Goal: Information Seeking & Learning: Learn about a topic

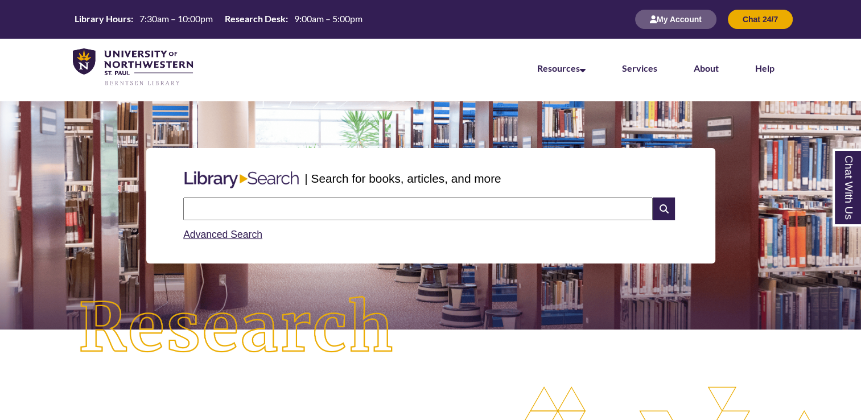
click at [337, 211] on input "text" at bounding box center [418, 209] width 470 height 23
type input "*"
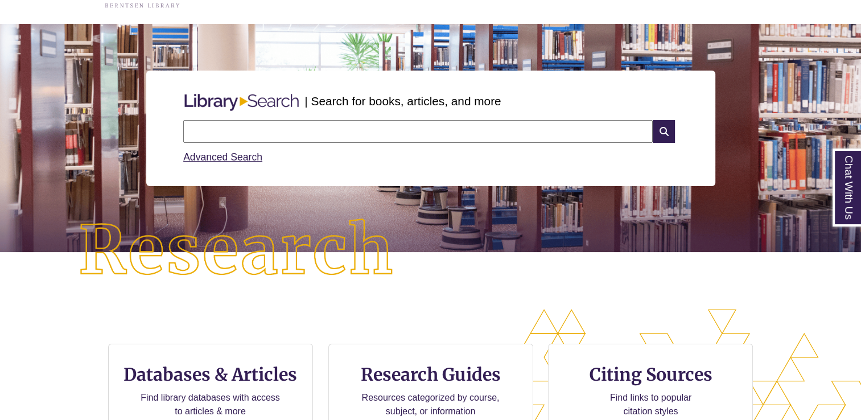
scroll to position [118, 0]
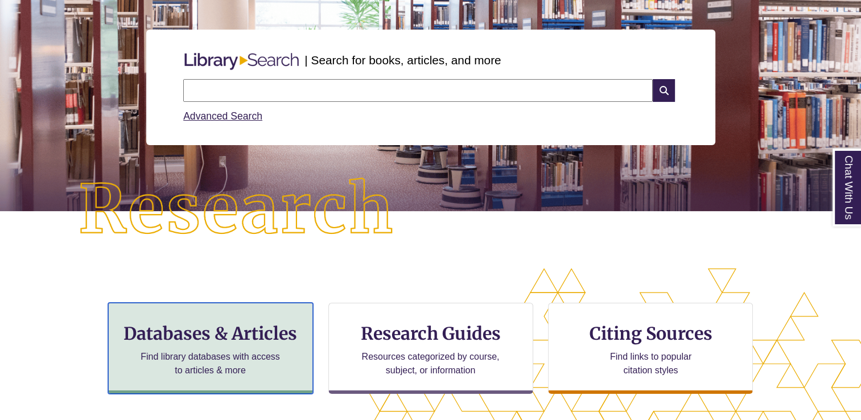
click at [268, 352] on p "Find library databases with access to articles & more" at bounding box center [210, 363] width 149 height 27
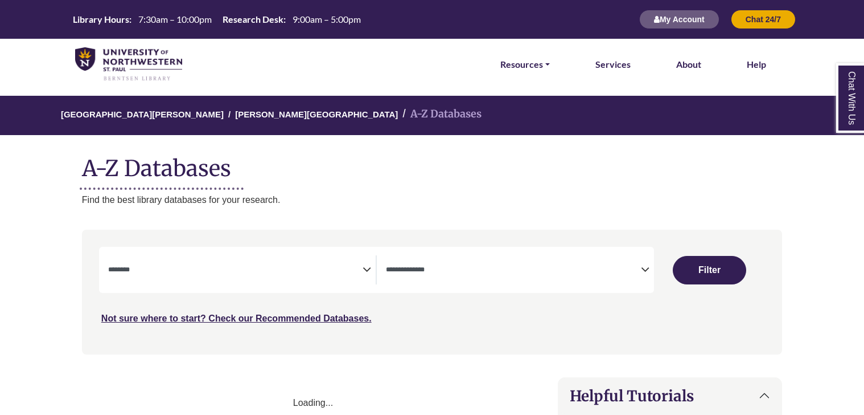
select select "Database Subject Filter"
select select "Database Types Filter"
select select "Database Subject Filter"
select select "Database Types Filter"
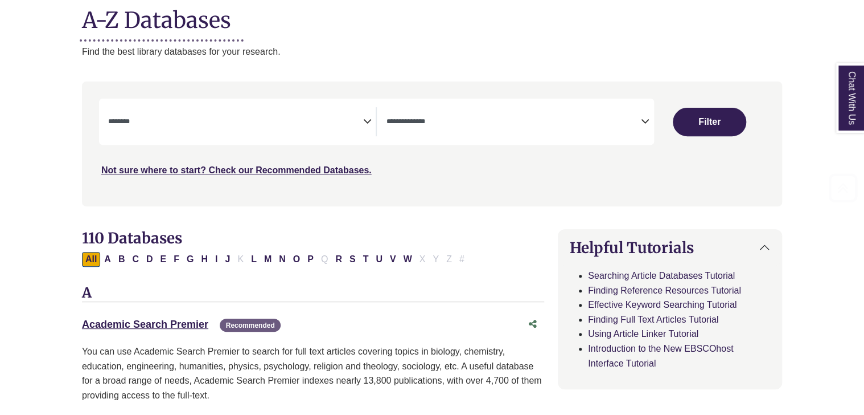
scroll to position [150, 0]
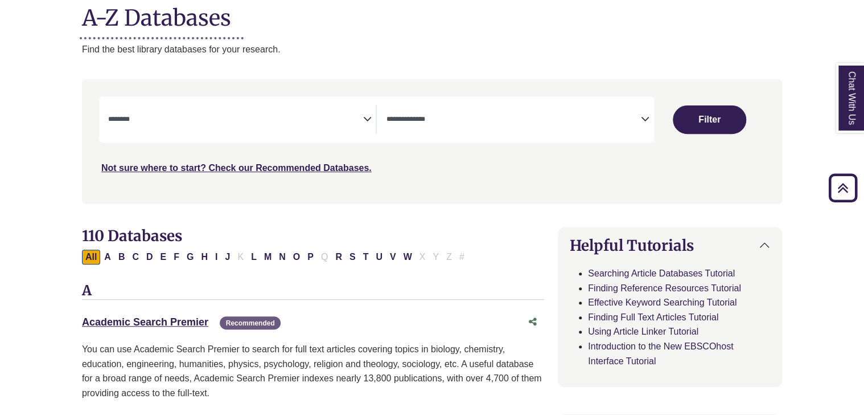
click at [368, 129] on div "**********" at bounding box center [242, 119] width 268 height 29
click at [361, 110] on span "Search filters" at bounding box center [235, 119] width 255 height 29
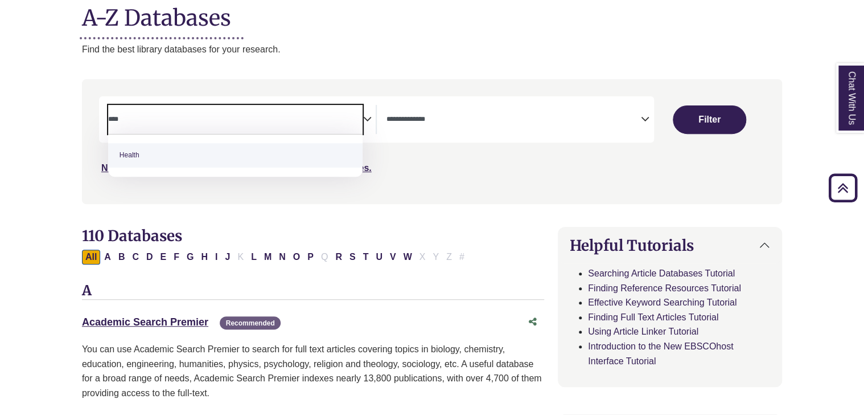
type textarea "****"
select select "*****"
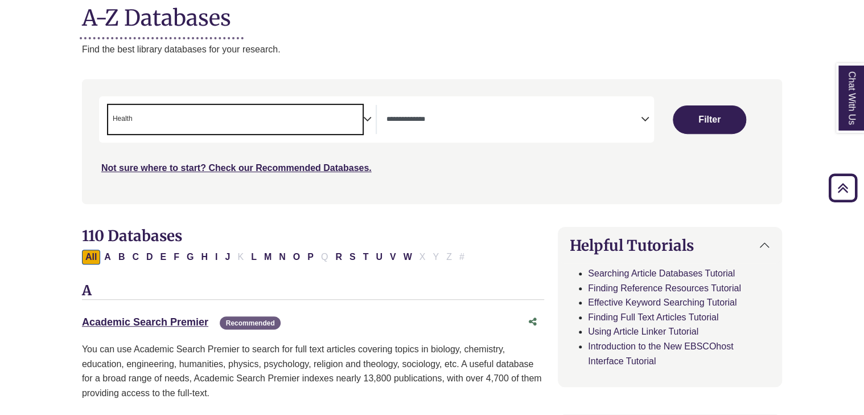
scroll to position [232, 0]
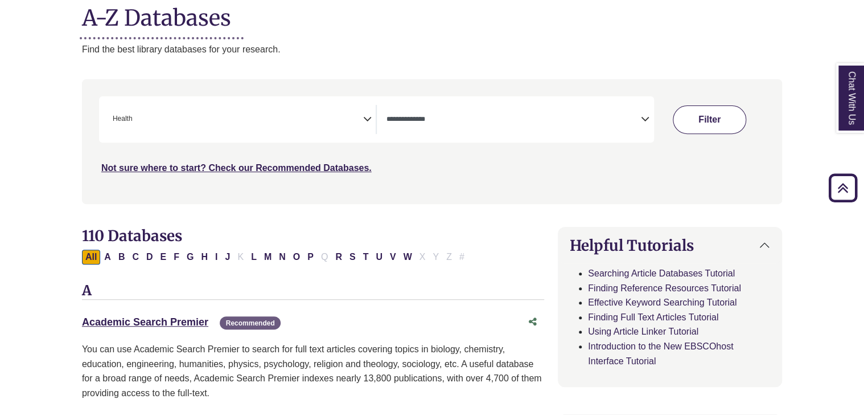
click at [681, 120] on button "Filter" at bounding box center [709, 119] width 73 height 28
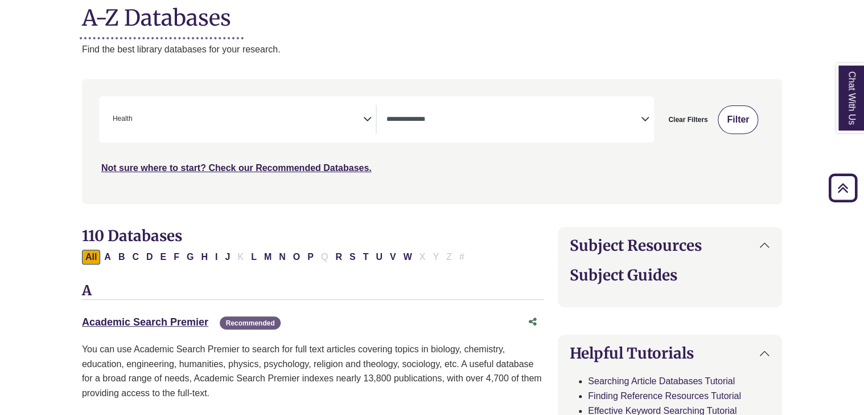
select select "Database Types Filter"
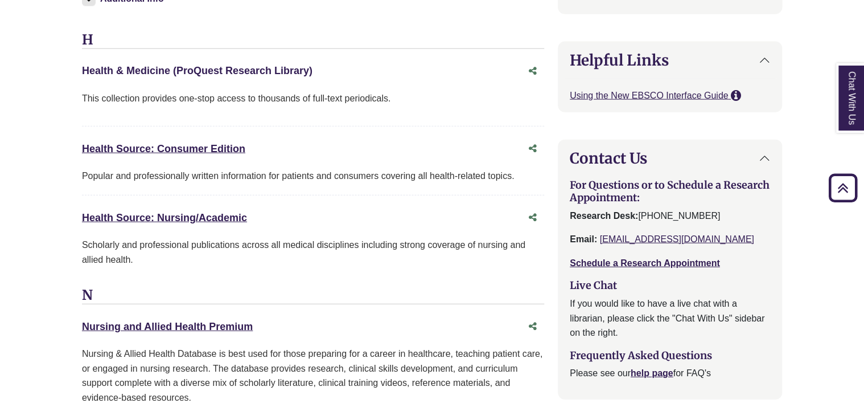
scroll to position [1285, 0]
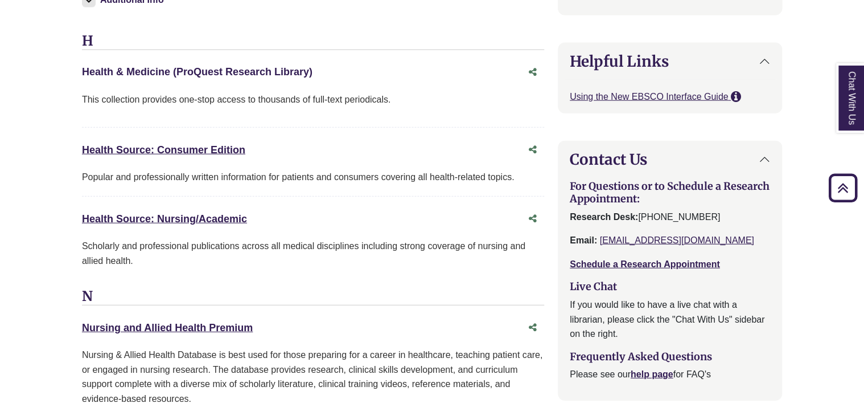
drag, startPoint x: 248, startPoint y: 61, endPoint x: 175, endPoint y: 74, distance: 74.0
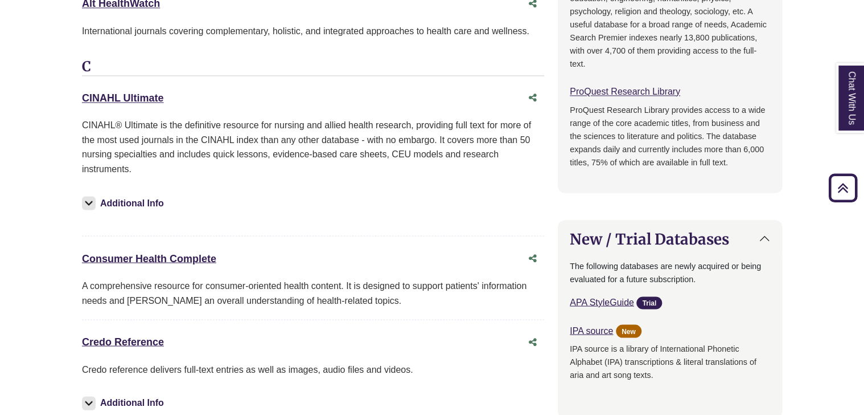
scroll to position [958, 0]
